Goal: Task Accomplishment & Management: Use online tool/utility

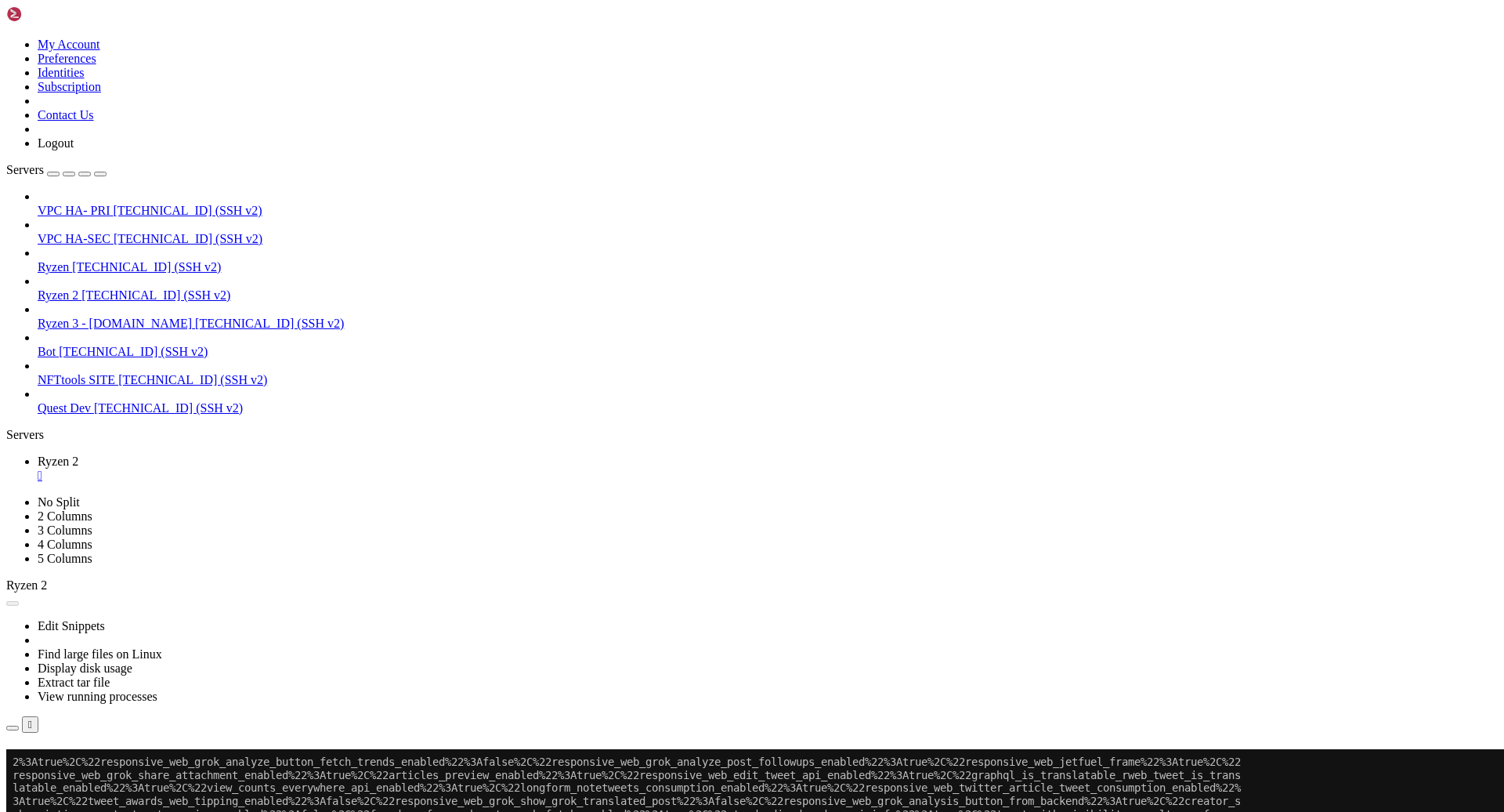
scroll to position [5340342, 0]
click at [69, 763] on button "Reconnect" at bounding box center [37, 771] width 63 height 17
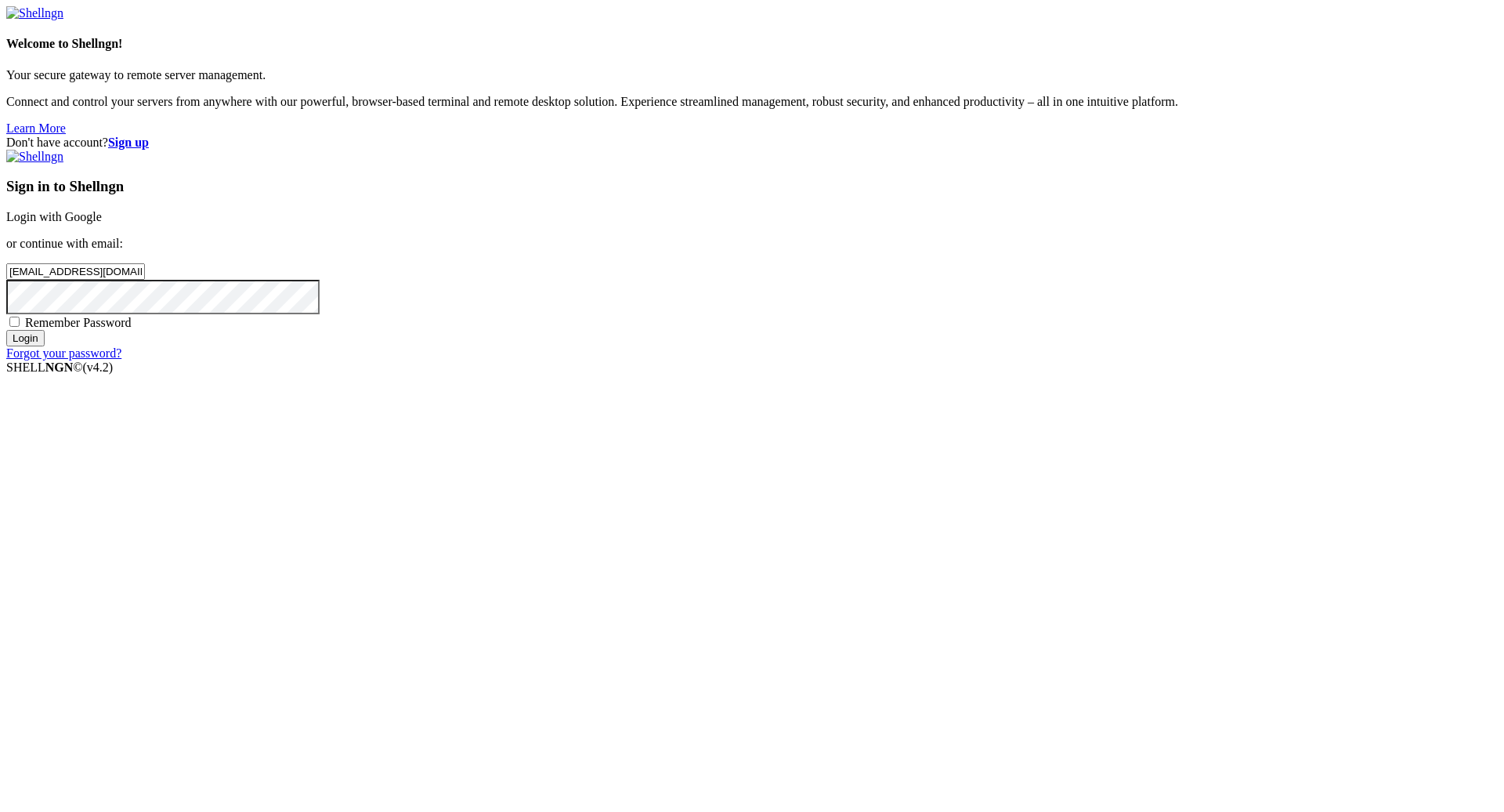
click at [45, 346] on input "Login" at bounding box center [25, 338] width 38 height 17
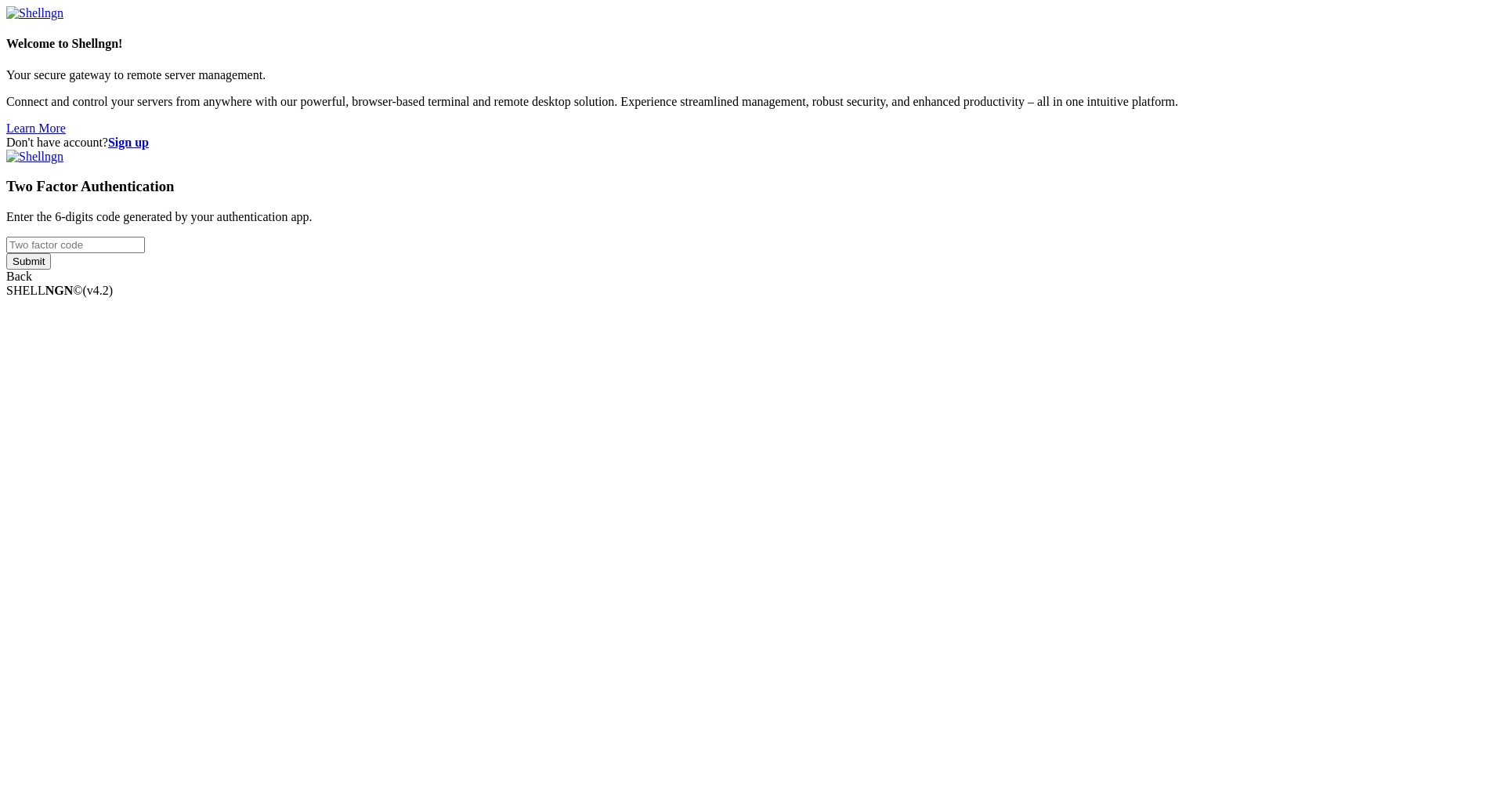
click at [145, 253] on input "number" at bounding box center [75, 245] width 139 height 17
type input "066438"
click at [6, 253] on input "Submit" at bounding box center [28, 261] width 45 height 17
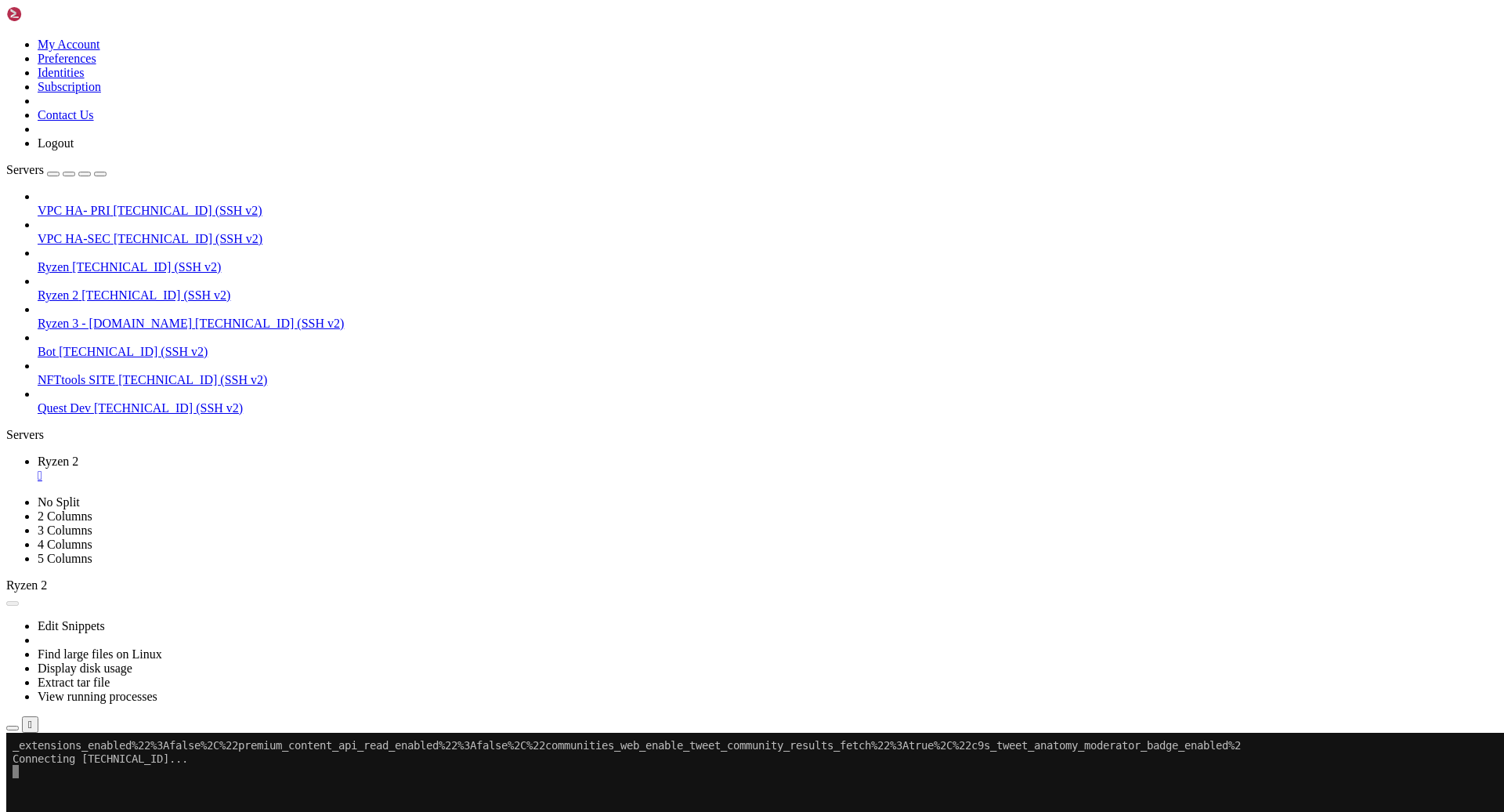
scroll to position [5340330, 0]
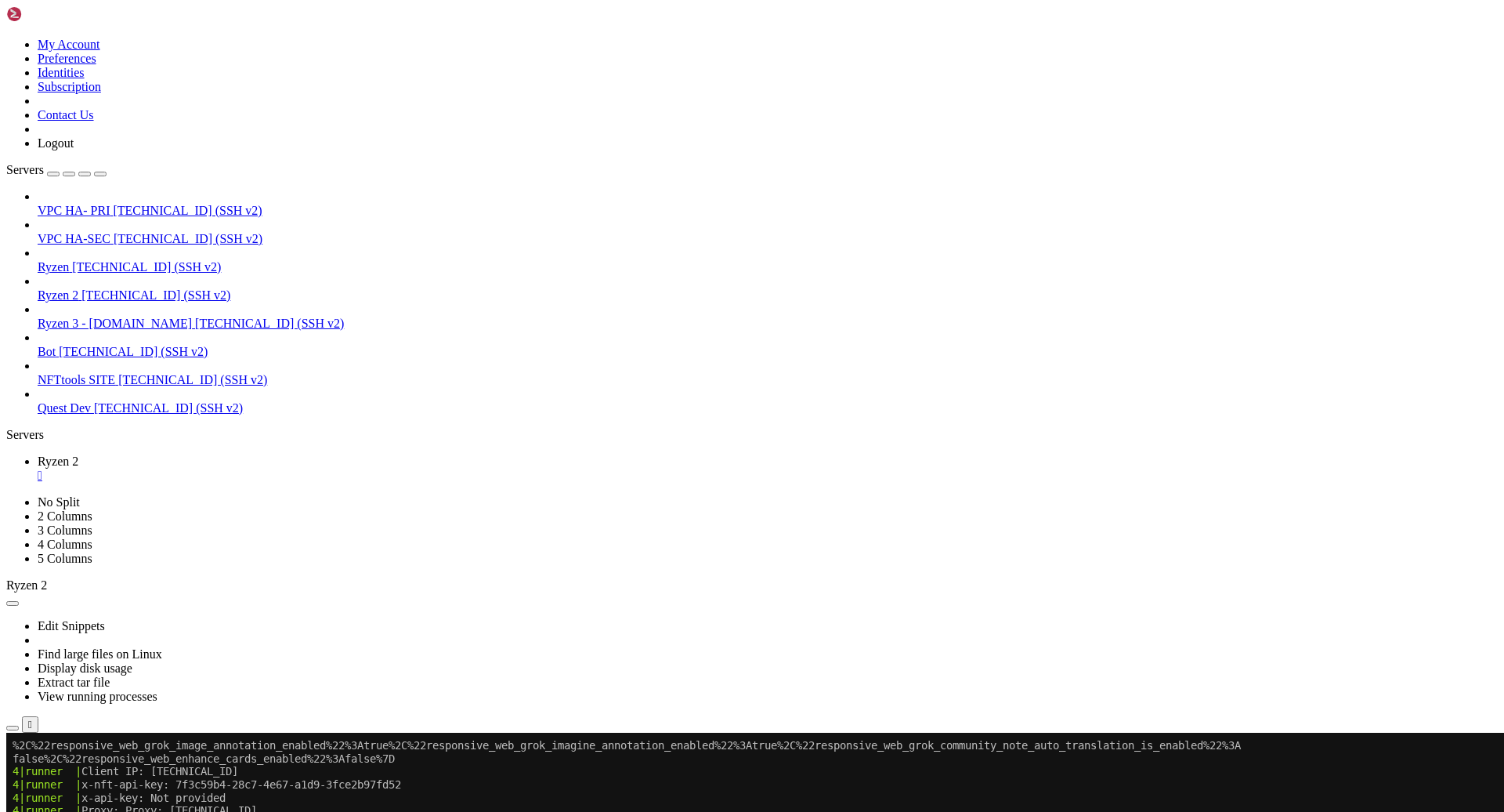
scroll to position [5348890, 0]
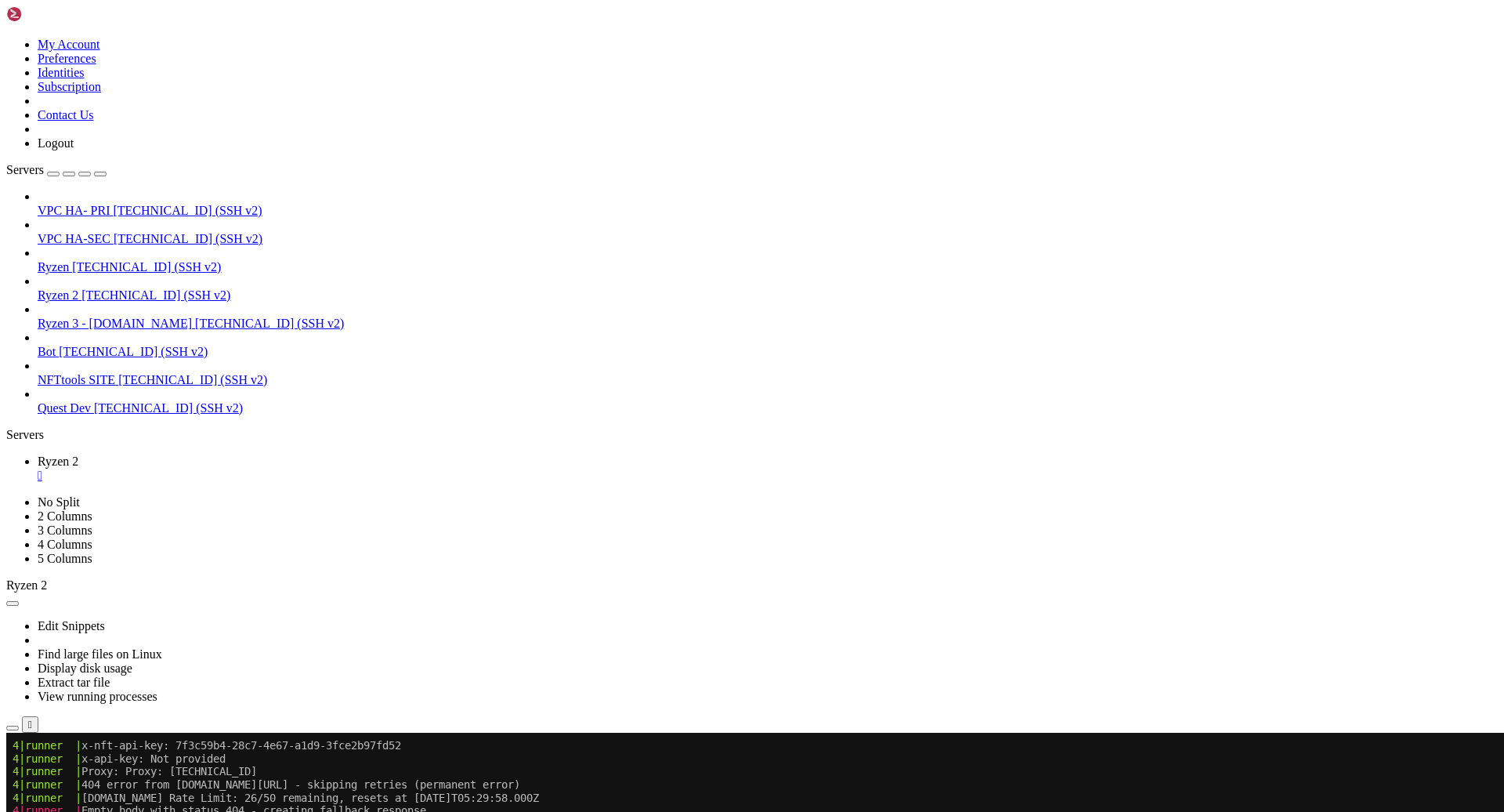
drag, startPoint x: 86, startPoint y: 1110, endPoint x: 463, endPoint y: 1185, distance: 384.4
drag, startPoint x: 320, startPoint y: 1409, endPoint x: 11, endPoint y: 813, distance: 671.3
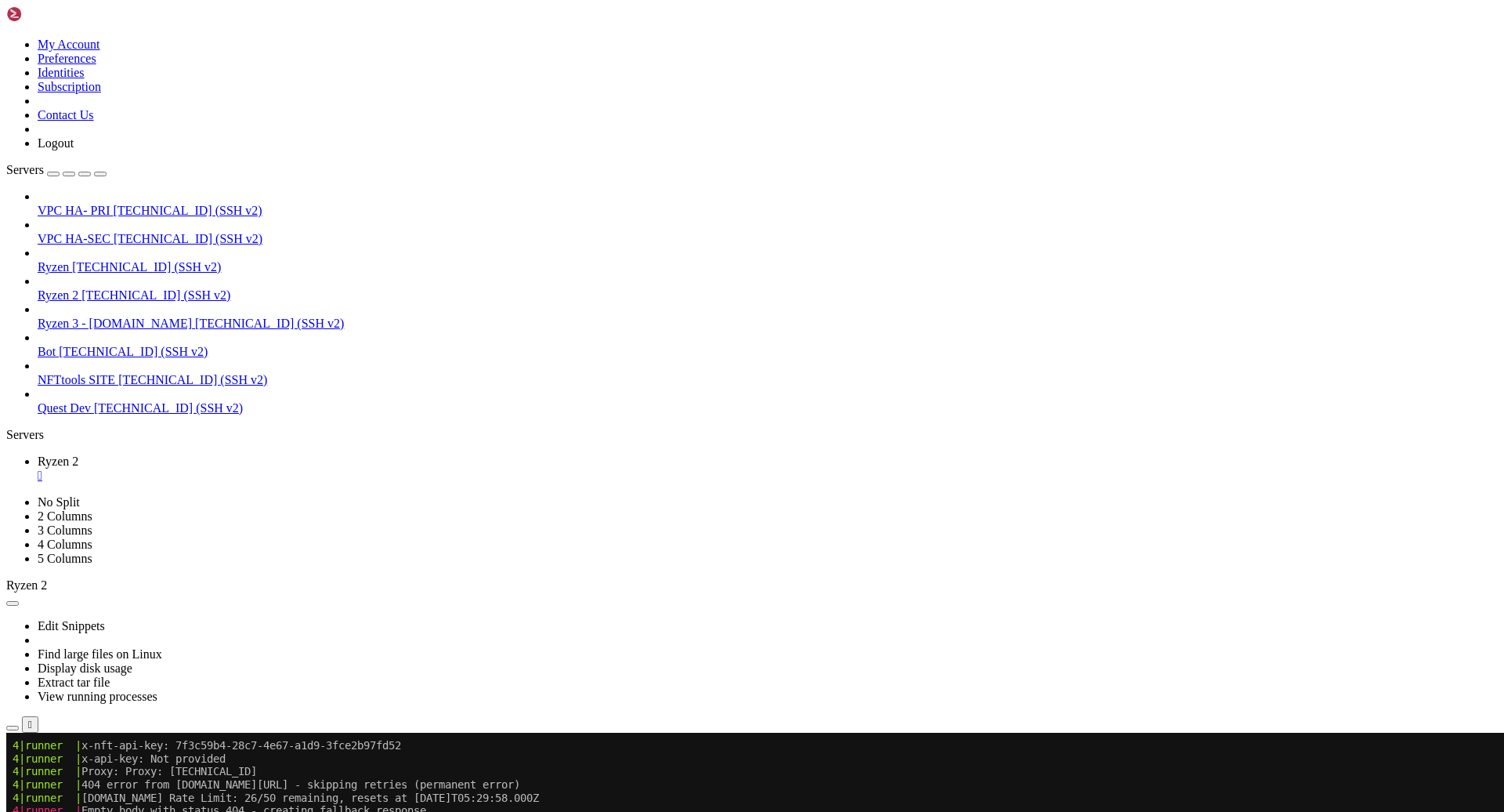
copy div "4|runner | Empty body with status 404 - creating fallback response 4|runner | 4…"
drag, startPoint x: 474, startPoint y: 1201, endPoint x: 89, endPoint y: 1203, distance: 385.0
copy x-row "429 error (JSON parse failed), using fallback behavior"
